Goal: Transaction & Acquisition: Purchase product/service

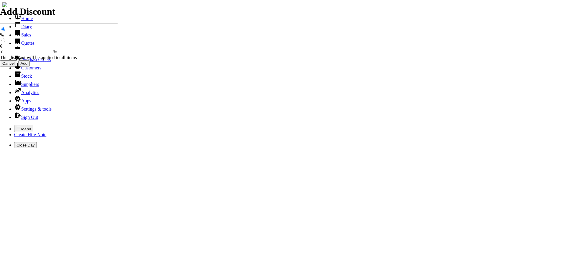
select select "HO"
click at [16, 126] on icon "button" at bounding box center [18, 128] width 5 height 5
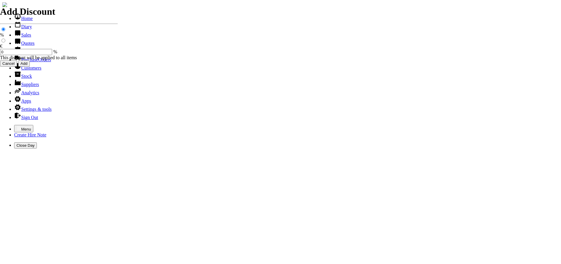
click at [32, 70] on link "Customers" at bounding box center [27, 67] width 27 height 5
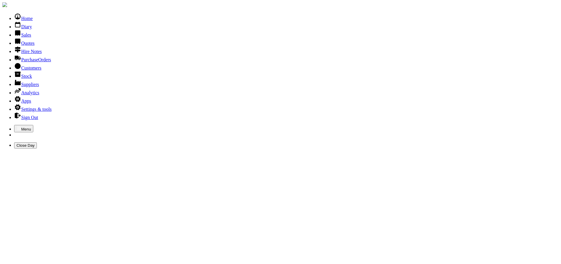
type input "CMD"
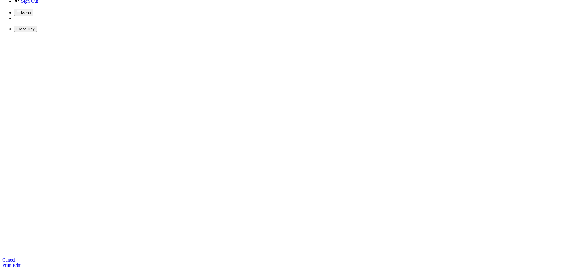
scroll to position [118, 0]
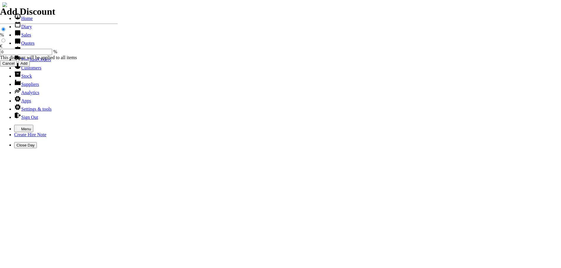
select select "HO"
click at [16, 126] on icon "button" at bounding box center [18, 128] width 5 height 5
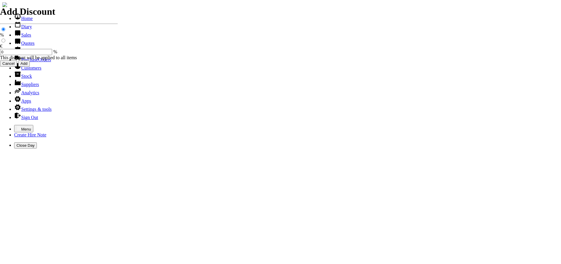
click at [18, 70] on link "Customers" at bounding box center [27, 67] width 27 height 5
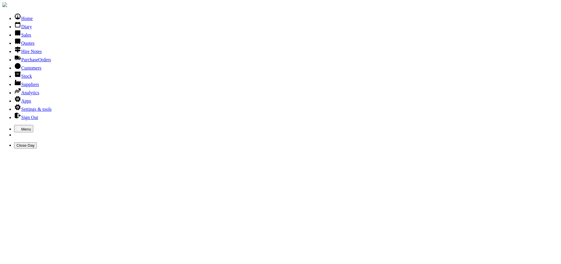
type input "TYN"
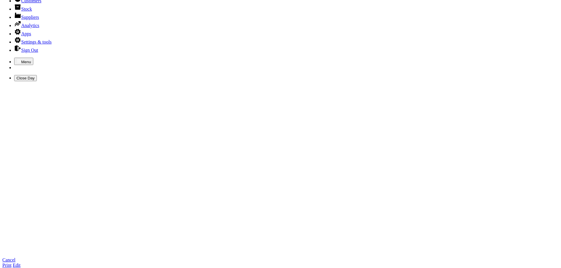
scroll to position [29, 0]
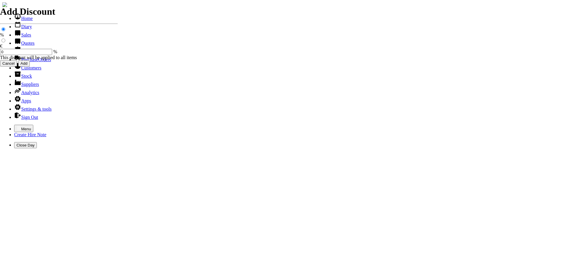
select select "HO"
click at [17, 127] on icon "button" at bounding box center [19, 128] width 4 height 3
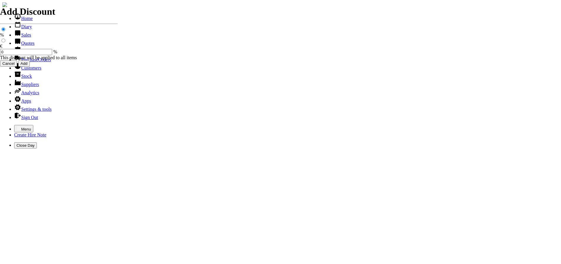
click at [19, 37] on link "Sales" at bounding box center [22, 34] width 17 height 5
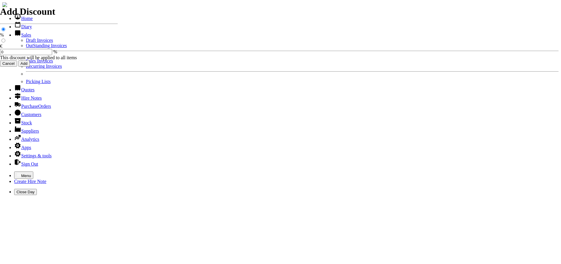
click at [26, 63] on link "Sales Invoices" at bounding box center [39, 60] width 27 height 5
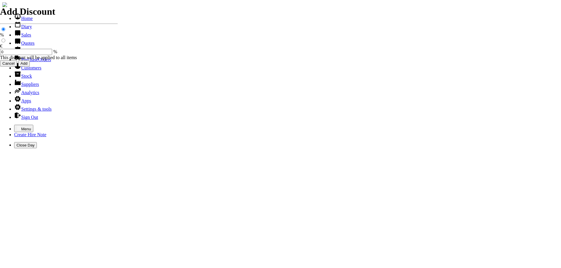
select select "HO"
type input "TYN"
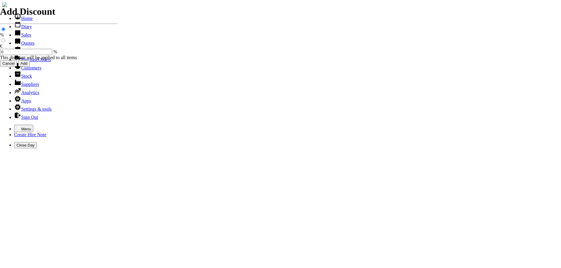
type input "stephen"
type input "spurious goods"
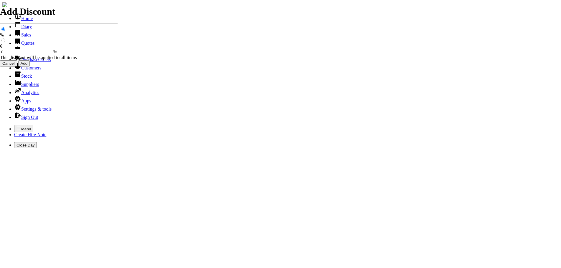
type input "s"
type input "GALLON BAR & CHAIN OIL"
type input "20.00"
drag, startPoint x: 274, startPoint y: 124, endPoint x: 197, endPoint y: 82, distance: 87.7
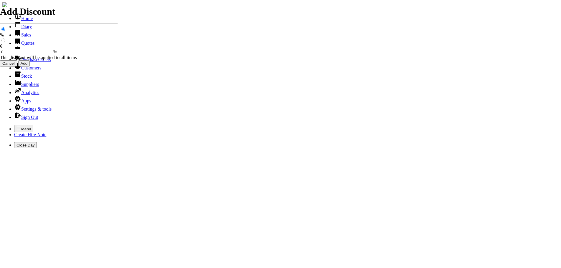
type input "spurious goods"
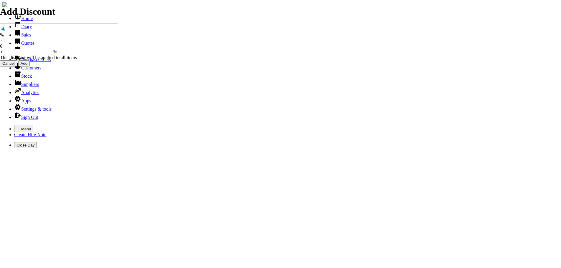
type input "s"
type input "L"
type input "3.5MM STARTER CORD X 1M"
type input "5.00"
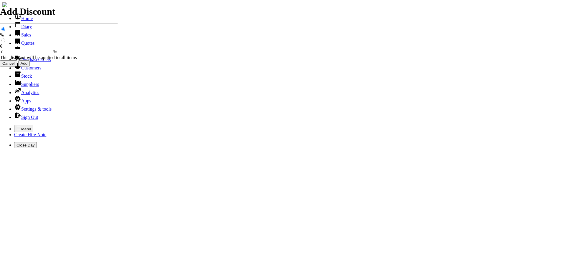
type input "101516"
type input "stephen@centuryclub.co.uk"
type input "stephen"
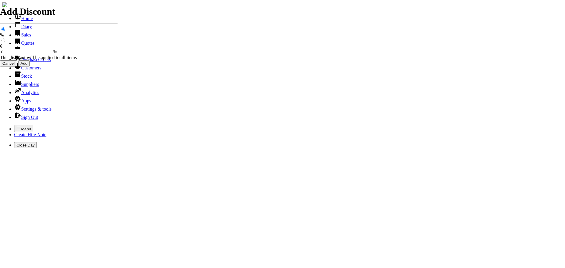
select select "HO"
click at [16, 126] on icon "button" at bounding box center [18, 128] width 5 height 5
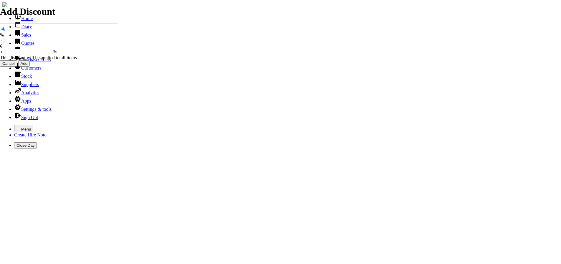
click at [21, 37] on link "Sales" at bounding box center [22, 34] width 17 height 5
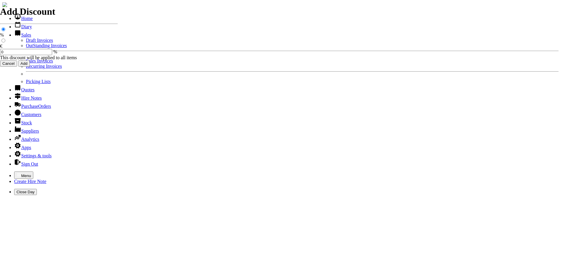
click at [26, 63] on link "Sales Invoices" at bounding box center [39, 60] width 27 height 5
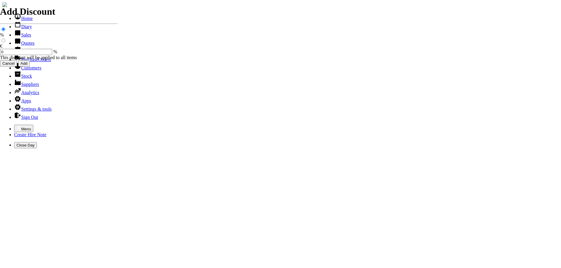
select select "HO"
type input "[PERSON_NAME]"
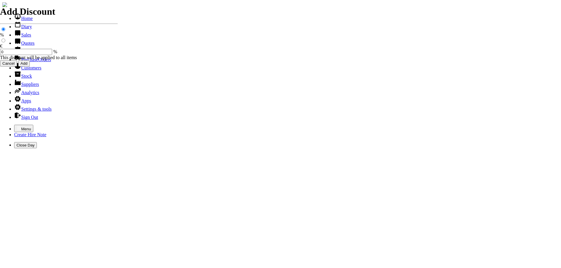
type input "JACK"
type input "Repairs"
select select "2"
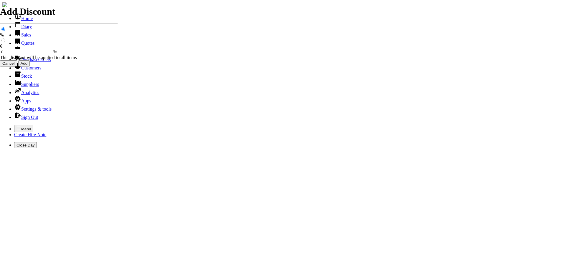
drag, startPoint x: 79, startPoint y: 84, endPoint x: 257, endPoint y: 41, distance: 182.5
type input "Repairs TO WEIBANG LAWNMOWER ( GREY )"
type textarea "Nature of Repair: NEW PULL CORD / REPAIRED STARTER / SHARPEN & BALANCE BLADE / …"
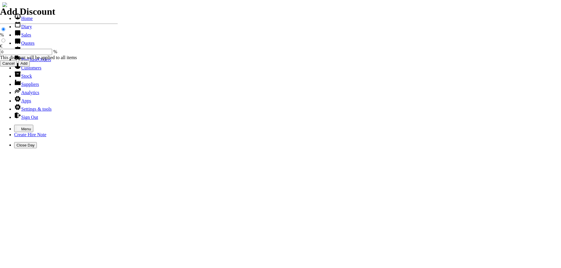
type input "65.00"
type input "Repairs"
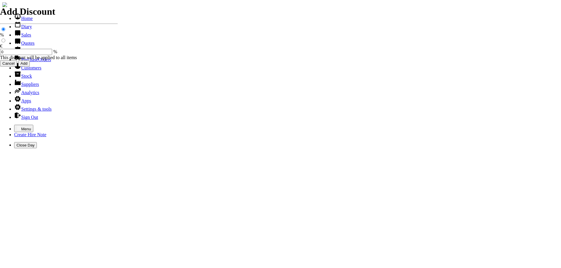
select select "2"
type input "Repairs TO SHINDIAWA POLE HEDGETRIMMER"
type textarea "Nature of Repair: START & TUNED / OILED BLADES / RAN & TESTED"
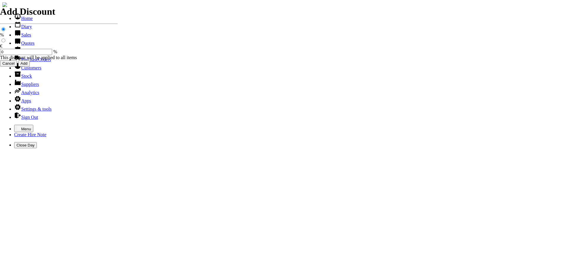
type input "FOC"
type input "Repairs"
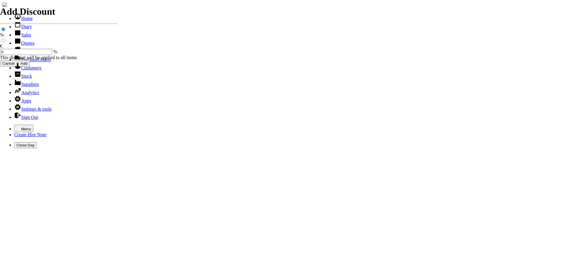
select select "2"
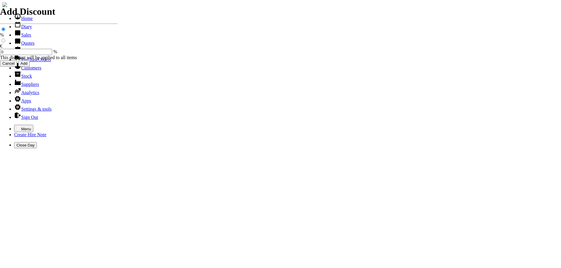
type input "Repairs SHARPEN CHAINSAW CHAIN"
type input "10.00"
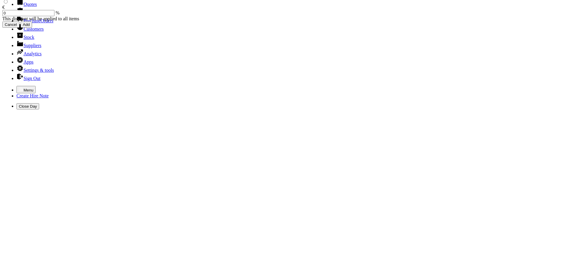
scroll to position [44, 0]
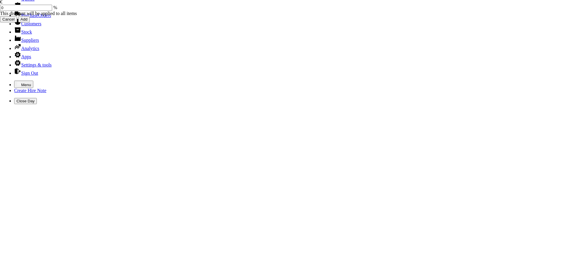
type input "0.00"
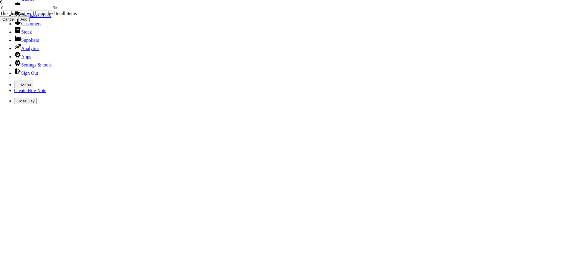
type input "101517"
type input "[EMAIL_ADDRESS][DOMAIN_NAME]"
type input "[PERSON_NAME]"
